Goal: Task Accomplishment & Management: Manage account settings

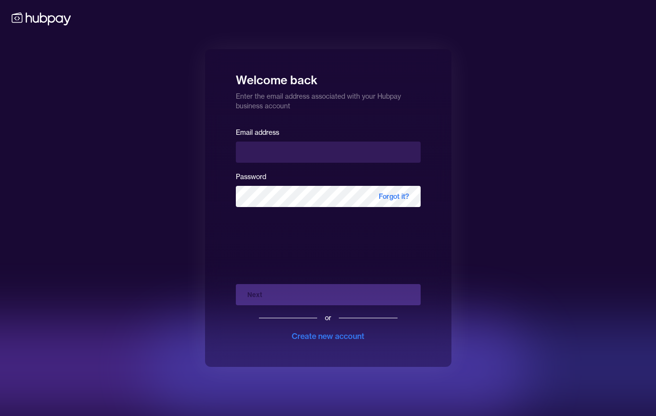
type input "**********"
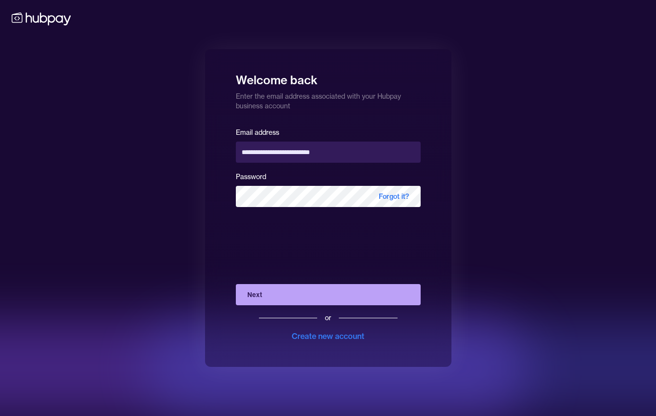
click at [299, 295] on button "Next" at bounding box center [328, 294] width 185 height 21
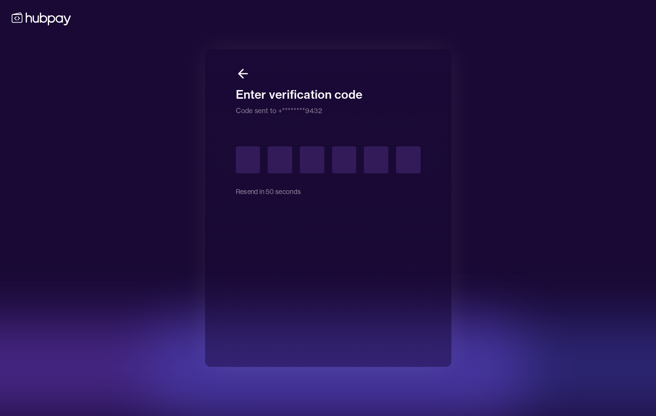
type input "*"
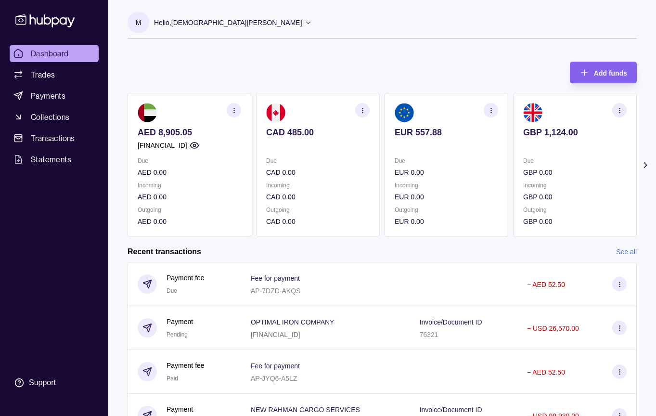
click at [628, 253] on link "See all" at bounding box center [626, 252] width 21 height 11
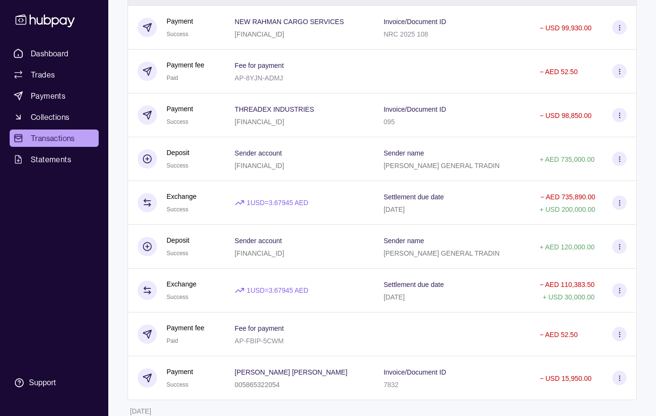
scroll to position [254, 0]
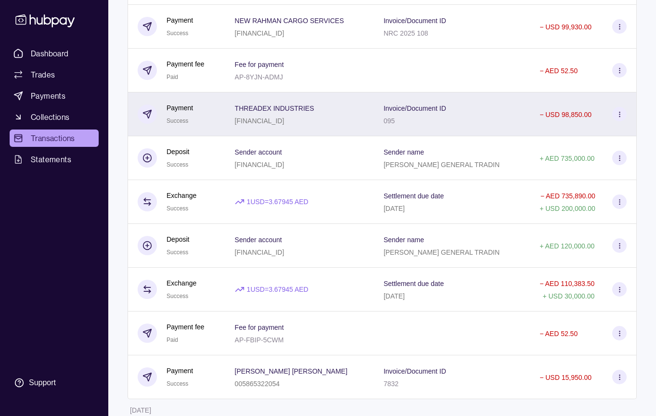
click at [501, 121] on div "Invoice/Document ID 095" at bounding box center [452, 114] width 137 height 24
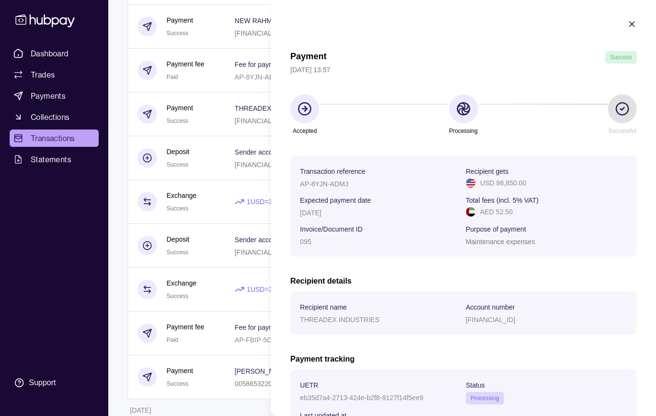
click at [631, 23] on icon "button" at bounding box center [632, 24] width 5 height 5
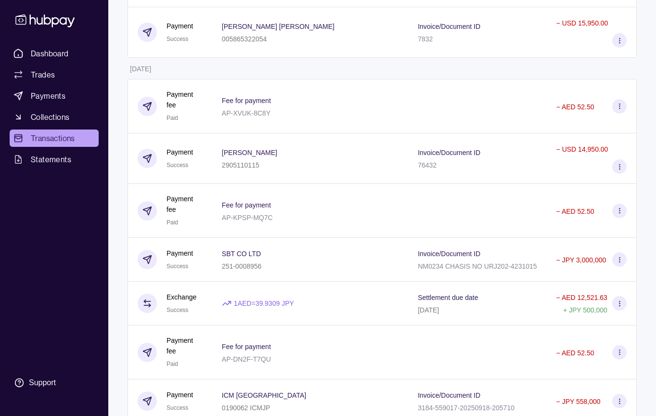
scroll to position [718, 0]
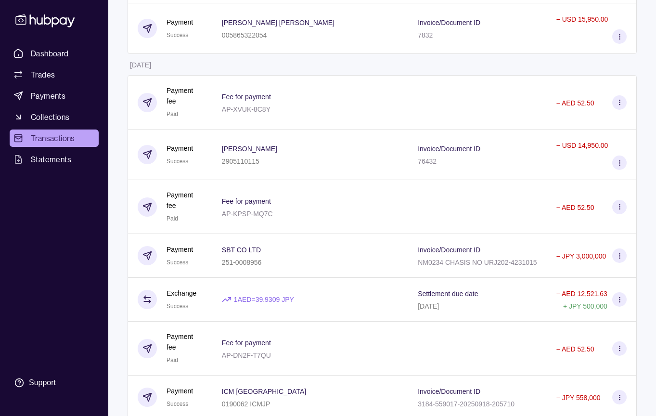
click at [534, 151] on div "Invoice/Document ID 76432" at bounding box center [477, 155] width 119 height 24
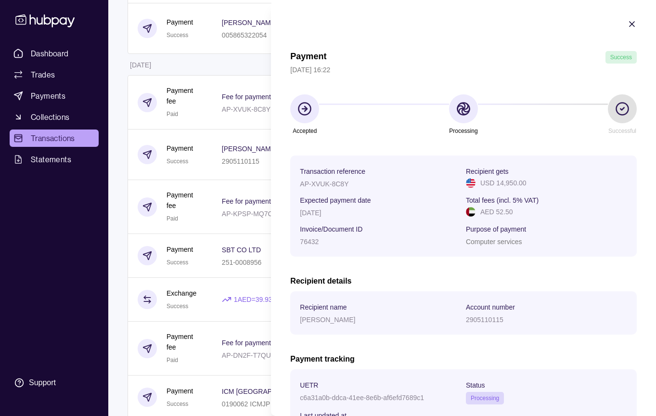
click at [634, 21] on icon "button" at bounding box center [632, 24] width 10 height 10
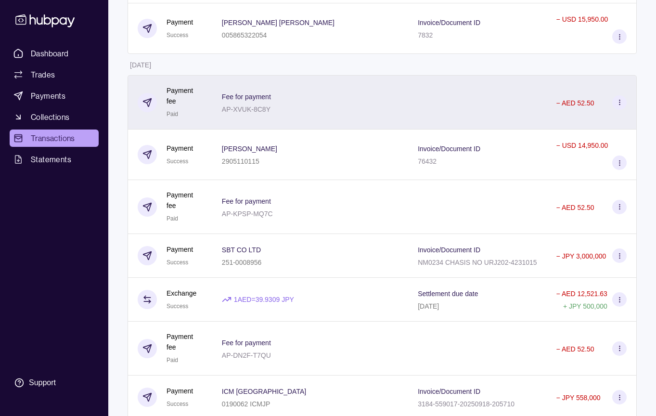
scroll to position [0, 0]
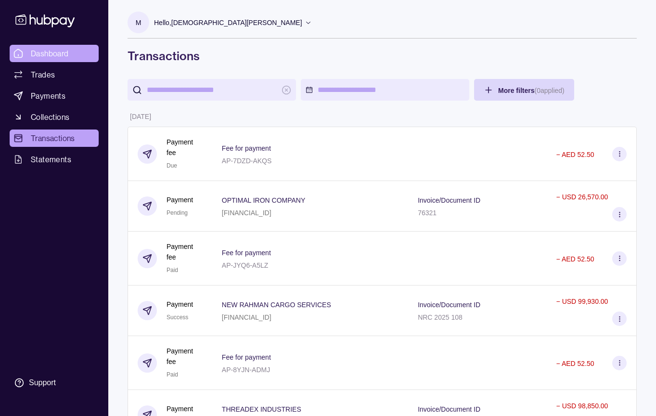
click at [75, 56] on link "Dashboard" at bounding box center [54, 53] width 89 height 17
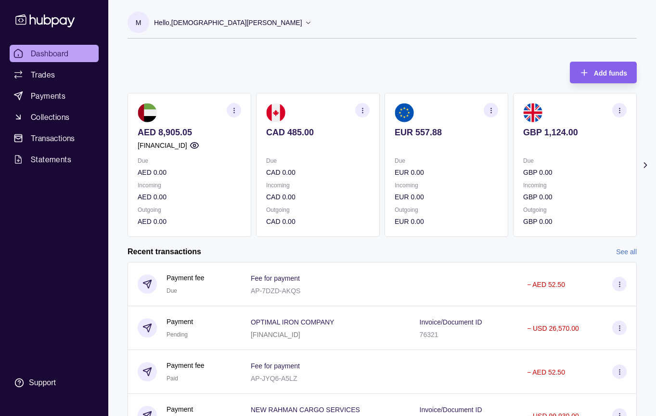
click at [493, 108] on icon "button" at bounding box center [491, 110] width 7 height 7
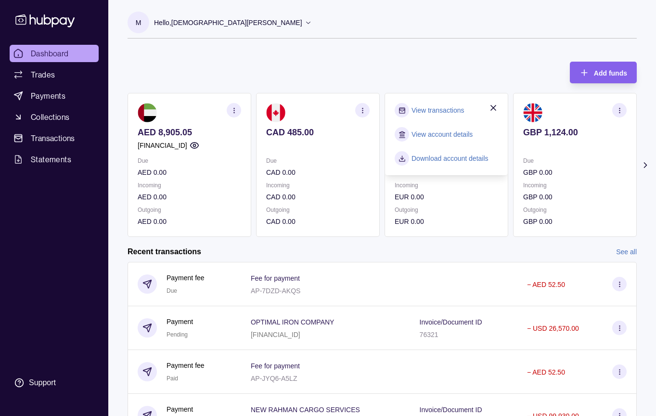
click at [444, 136] on link "View account details" at bounding box center [442, 134] width 61 height 11
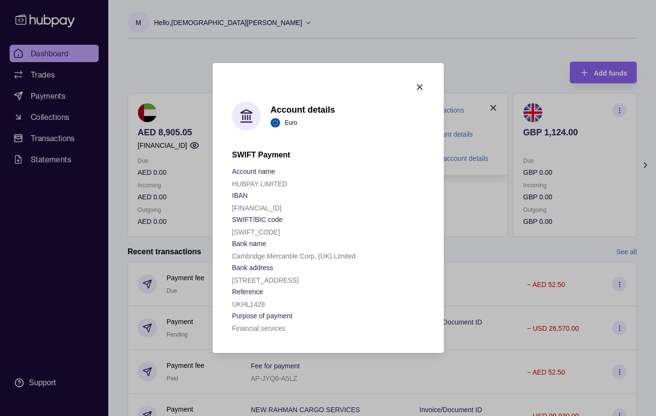
click at [420, 82] on icon "button" at bounding box center [420, 87] width 10 height 10
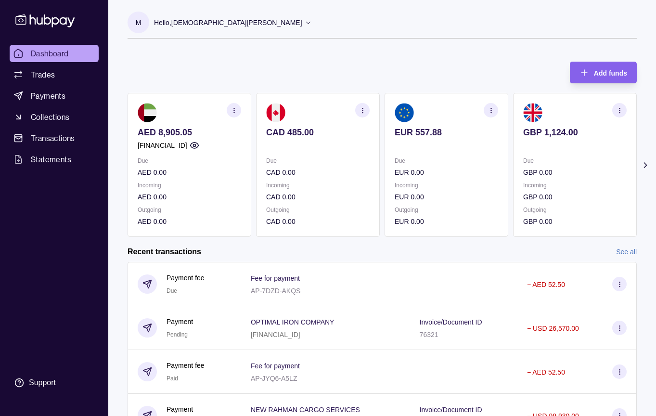
click at [224, 28] on div "Hello, [PERSON_NAME]" at bounding box center [233, 23] width 158 height 20
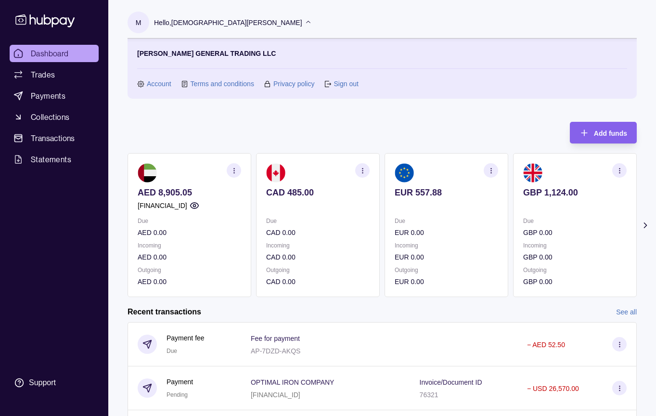
click at [341, 90] on div "SULEEMAN YOUSUF GENERAL TRADING LLC Account Terms and conditions Privacy policy…" at bounding box center [382, 69] width 509 height 60
click at [341, 88] on link "Sign out" at bounding box center [346, 83] width 25 height 11
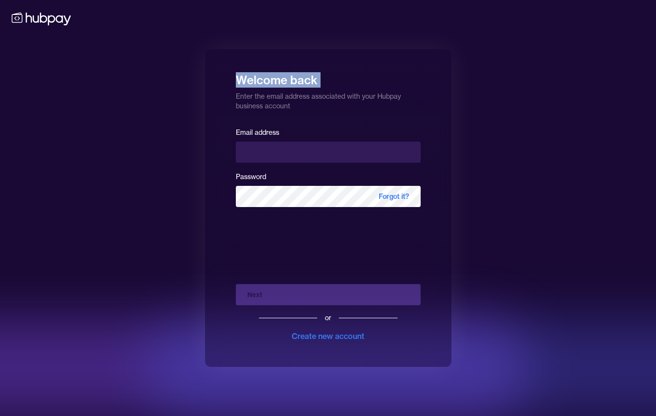
drag, startPoint x: 341, startPoint y: 88, endPoint x: -2, endPoint y: -60, distance: 373.7
click at [0, 0] on html "Welcome back Enter the email address associated with your Hubpay business accou…" at bounding box center [328, 208] width 656 height 416
